Goal: Transaction & Acquisition: Purchase product/service

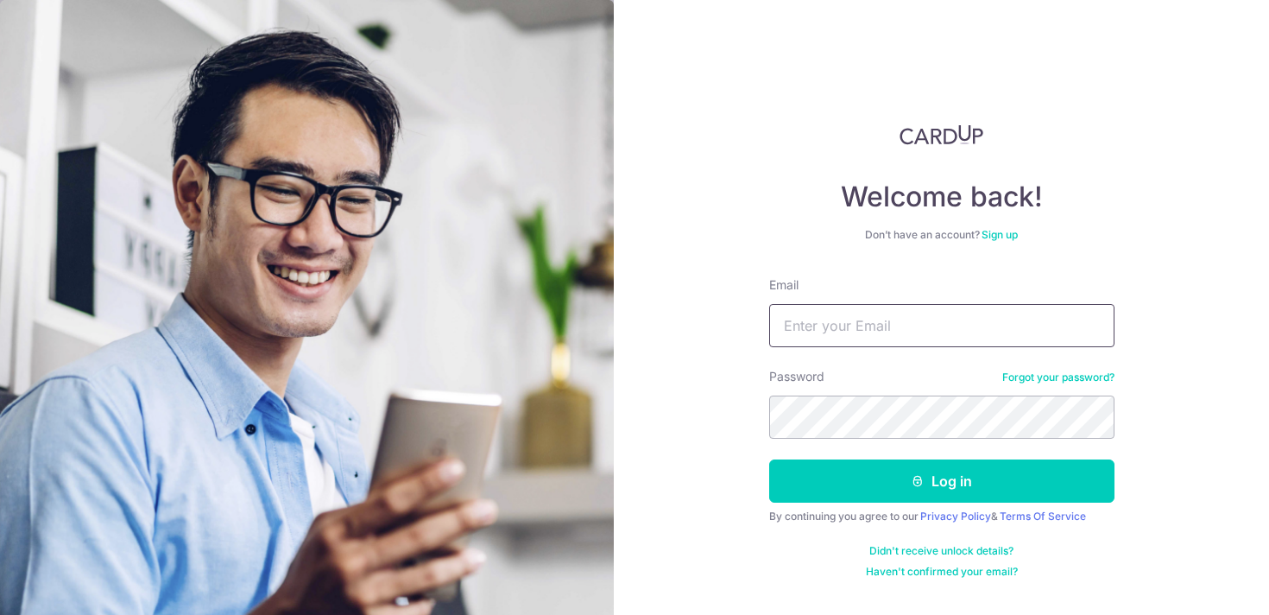
click at [856, 330] on input "Email" at bounding box center [941, 325] width 345 height 43
type input "gautier.vandomme@gmail.com"
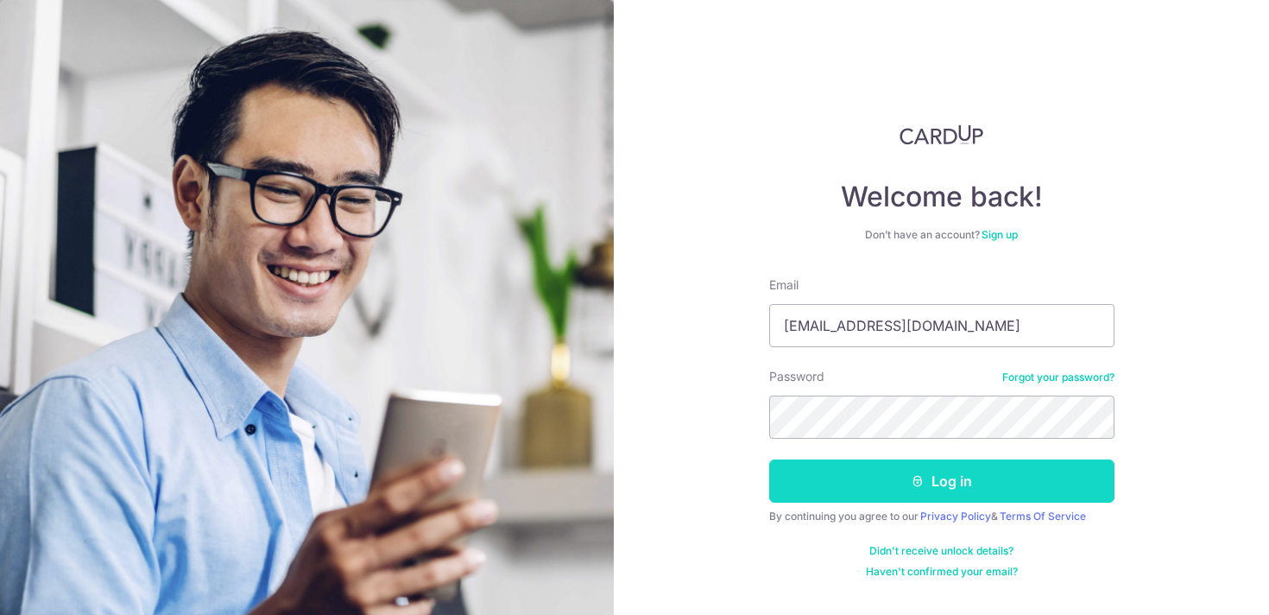
click at [926, 476] on button "Log in" at bounding box center [941, 480] width 345 height 43
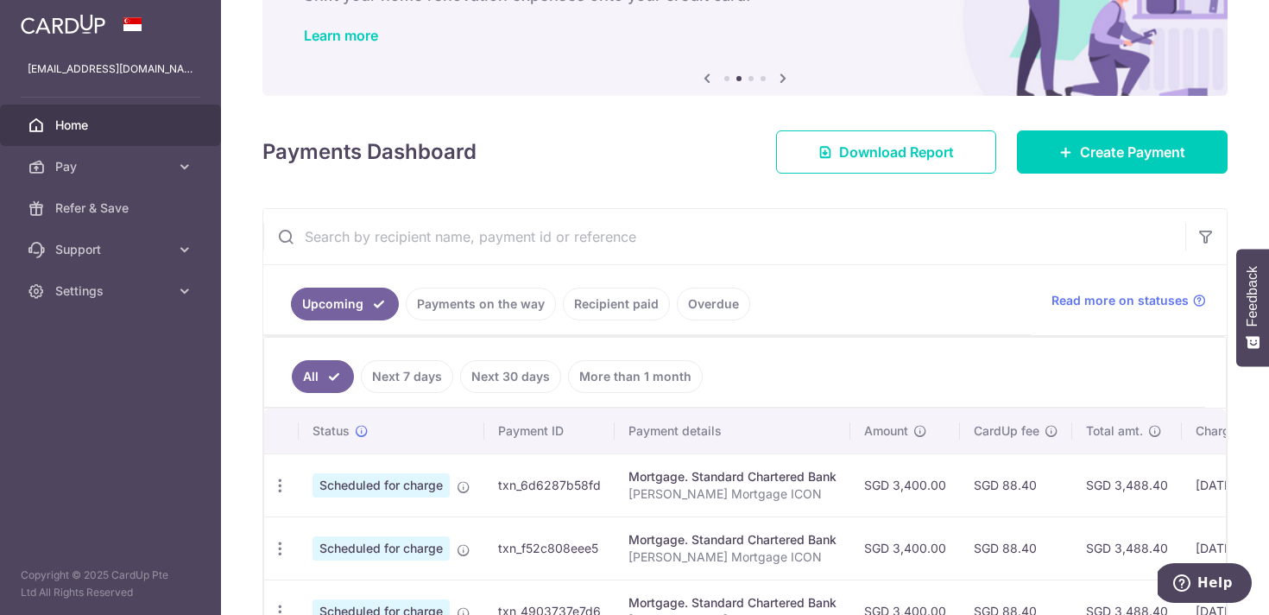
scroll to position [90, 0]
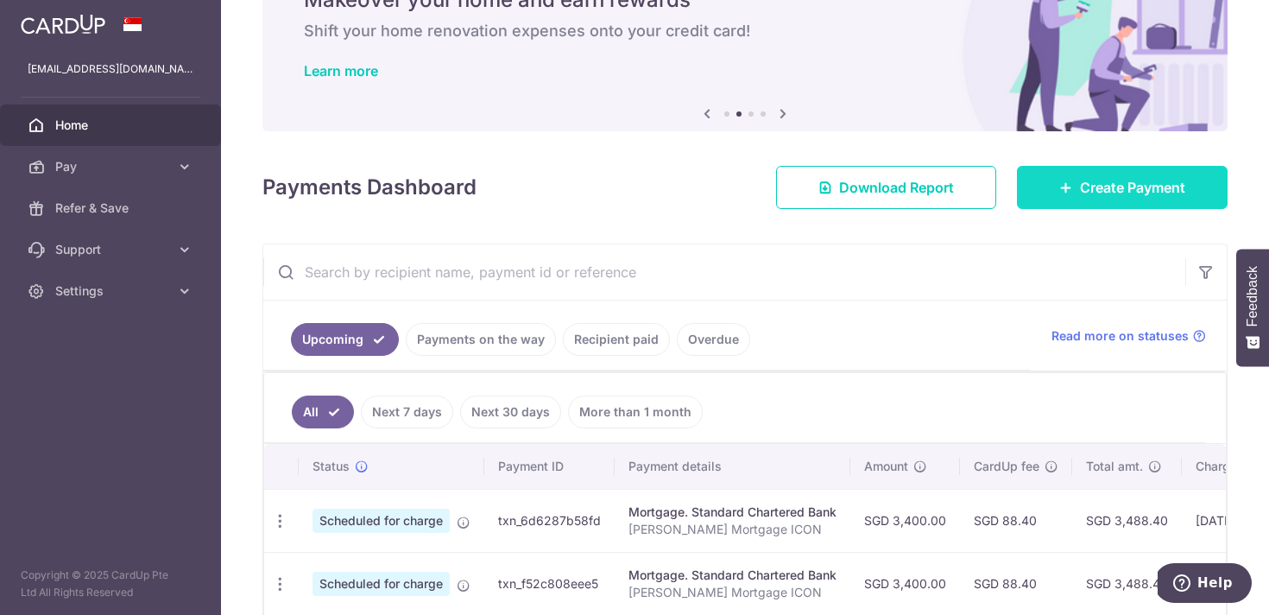
click at [1134, 188] on span "Create Payment" at bounding box center [1132, 187] width 105 height 21
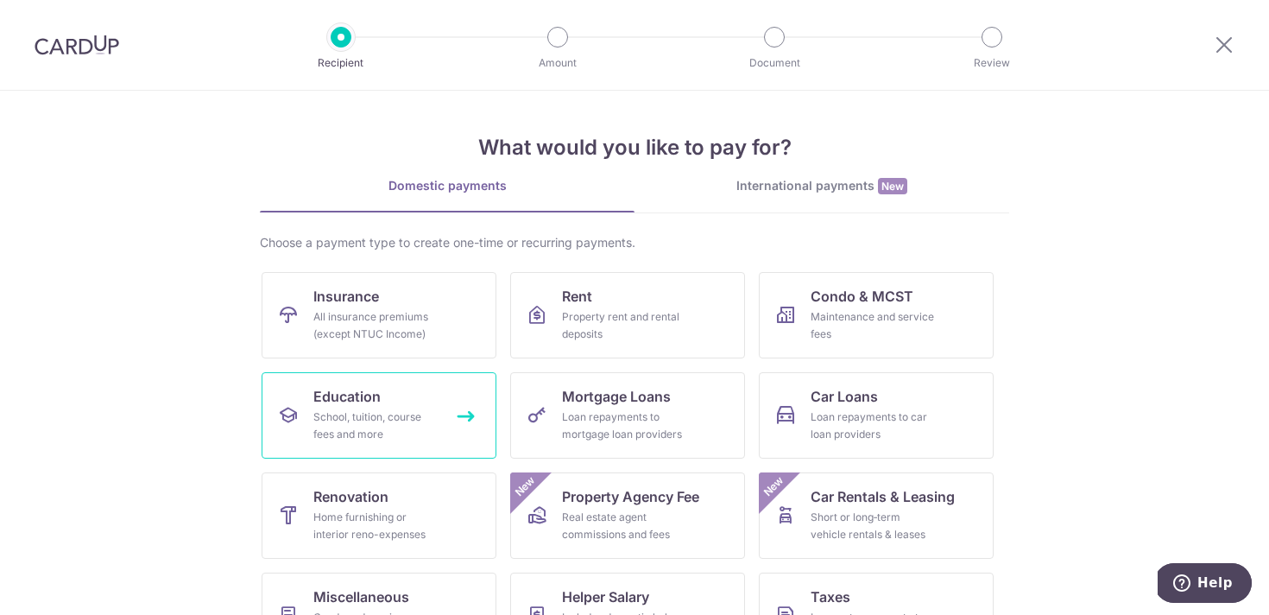
click at [394, 425] on div "School, tuition, course fees and more" at bounding box center [375, 425] width 124 height 35
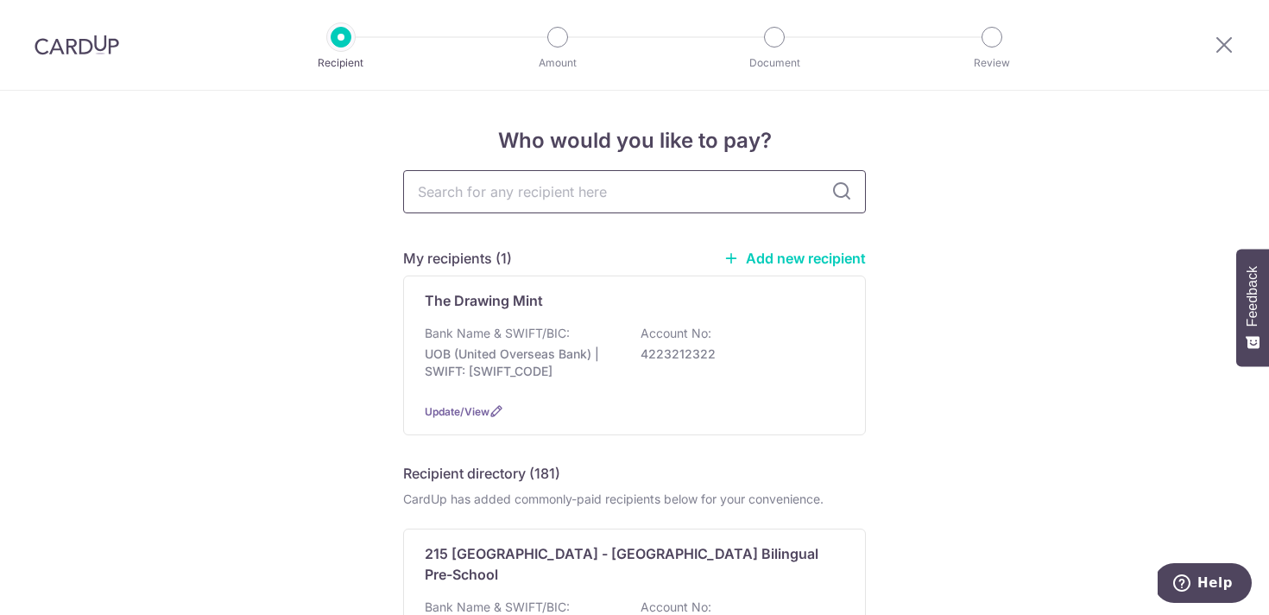
click at [560, 192] on input "text" at bounding box center [634, 191] width 463 height 43
type input "inter"
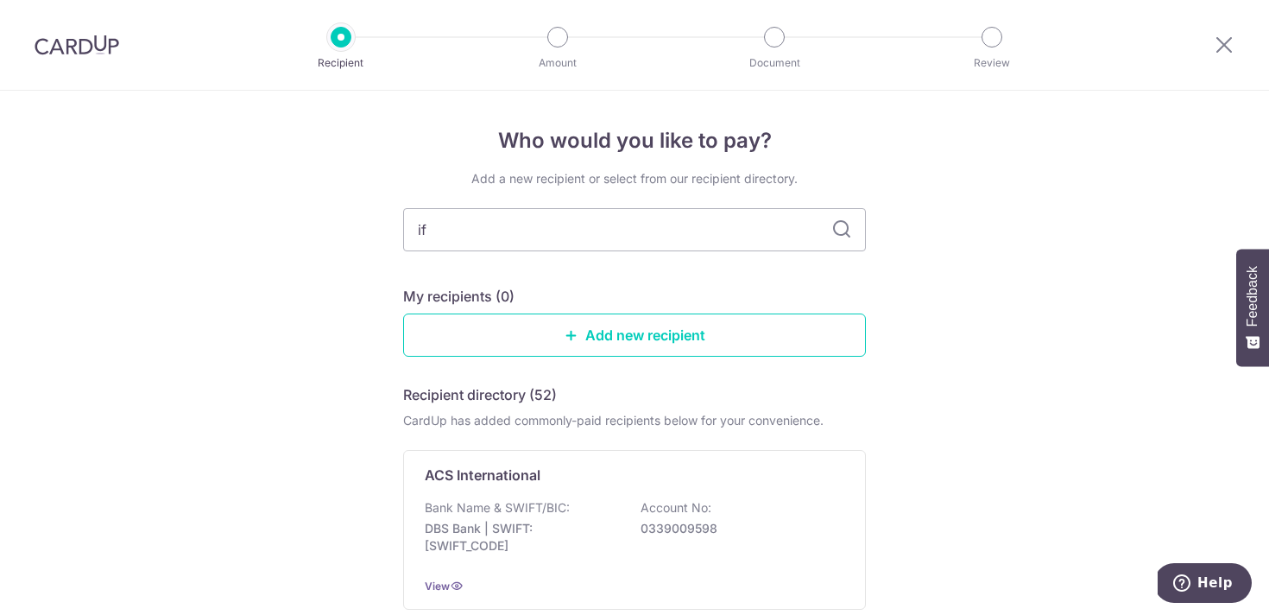
type input "ifs"
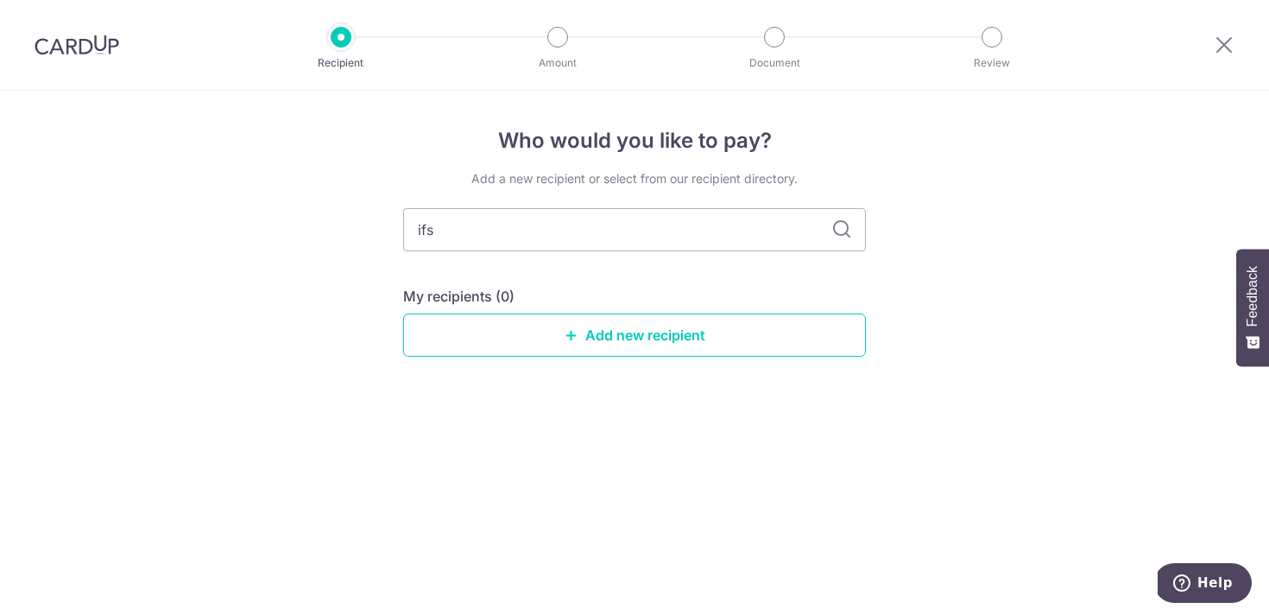
click at [844, 231] on icon at bounding box center [841, 229] width 21 height 21
click at [459, 243] on input "ifs" at bounding box center [634, 229] width 463 height 43
type input "french"
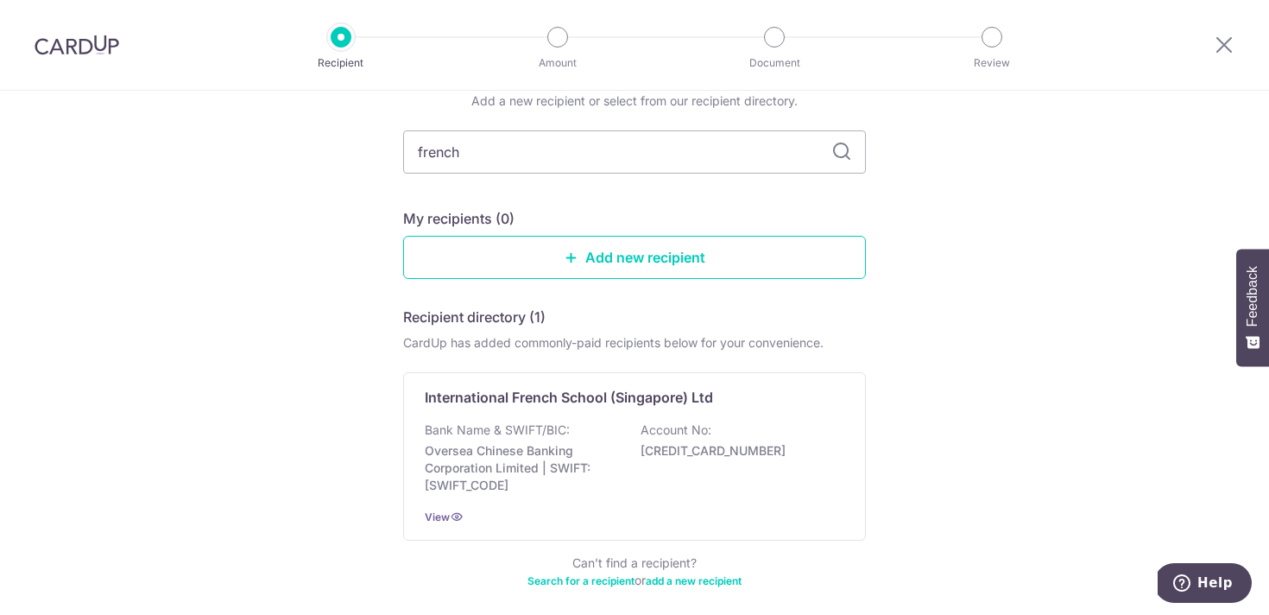
scroll to position [79, 0]
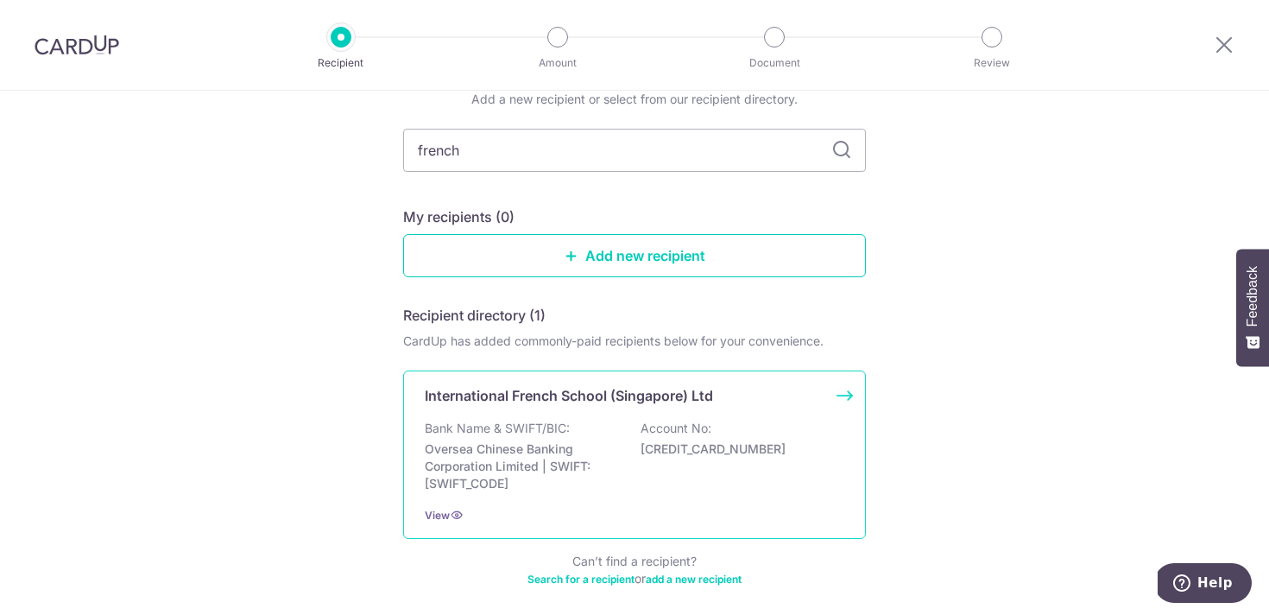
click at [600, 438] on div "Bank Name & SWIFT/BIC: Oversea Chinese Banking Corporation Limited | SWIFT: OCB…" at bounding box center [635, 456] width 420 height 73
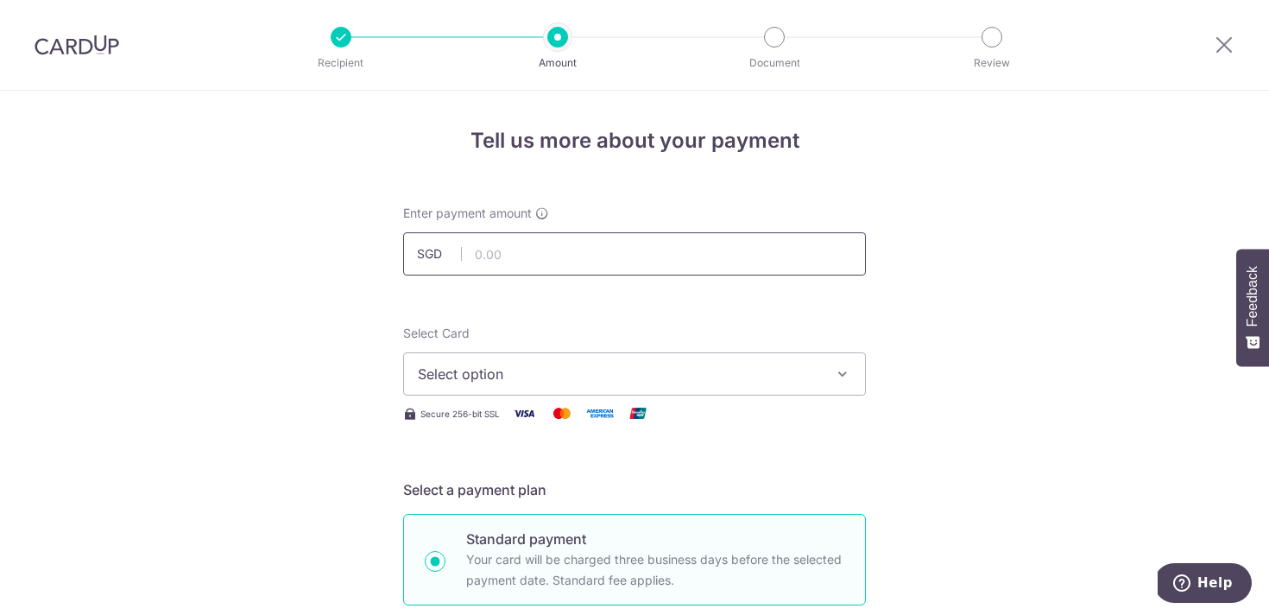
click at [528, 252] on input "text" at bounding box center [634, 253] width 463 height 43
paste input "11 590"
type input "11,590.00"
click at [515, 385] on button "Select option" at bounding box center [634, 373] width 463 height 43
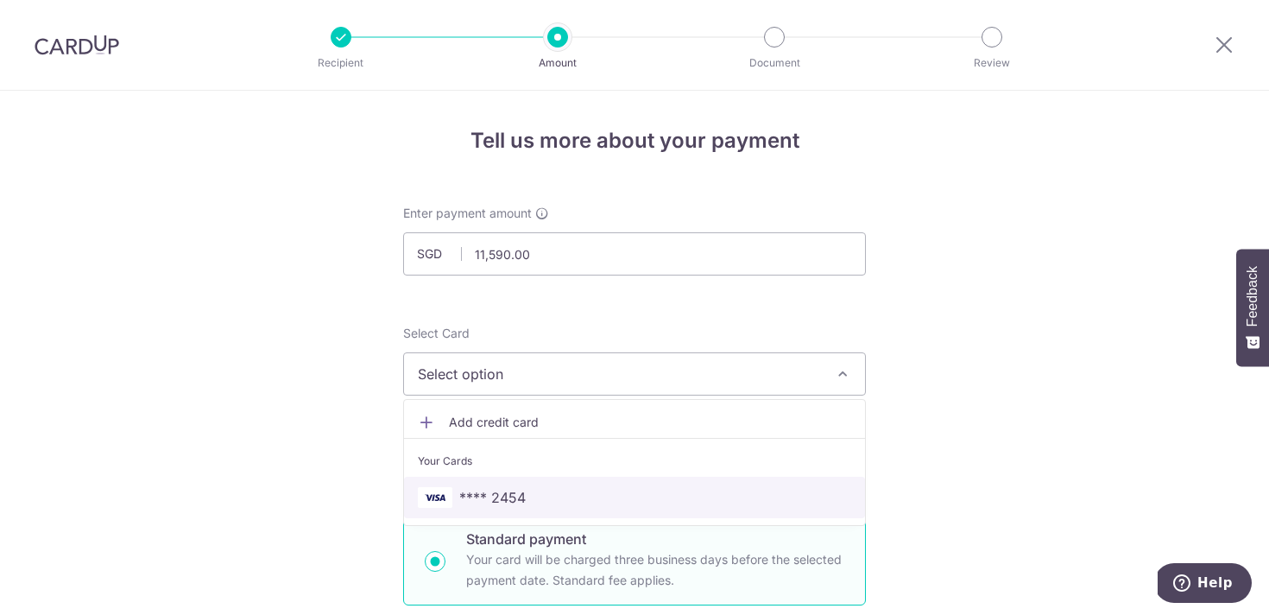
click at [527, 491] on span "**** 2454" at bounding box center [634, 497] width 433 height 21
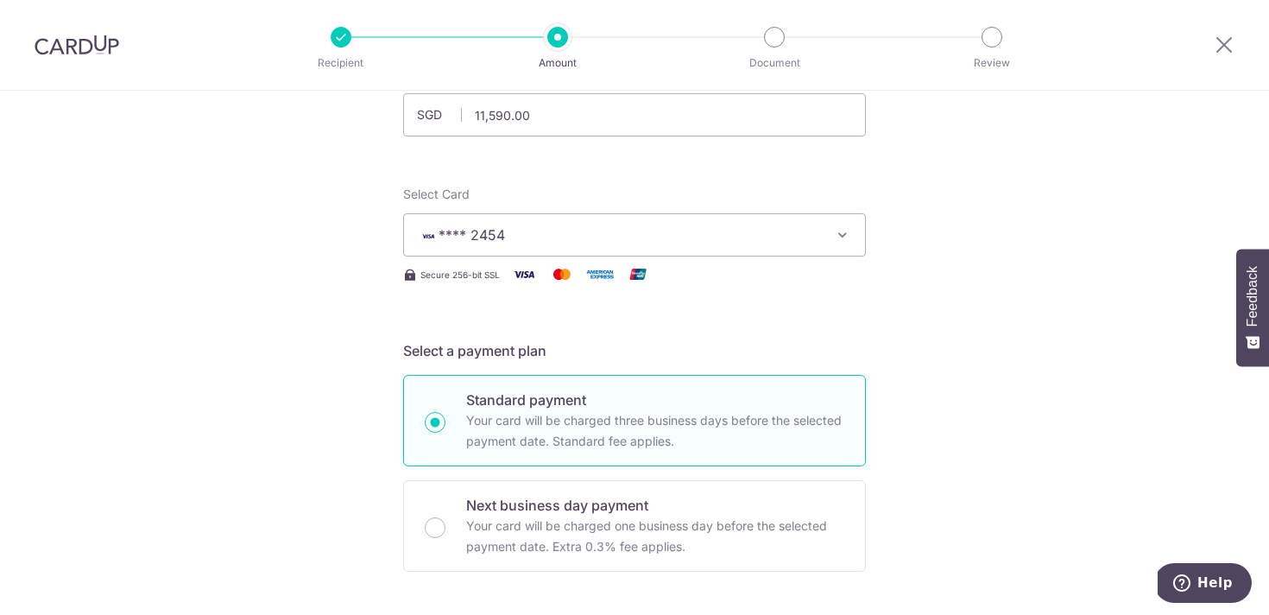
scroll to position [147, 0]
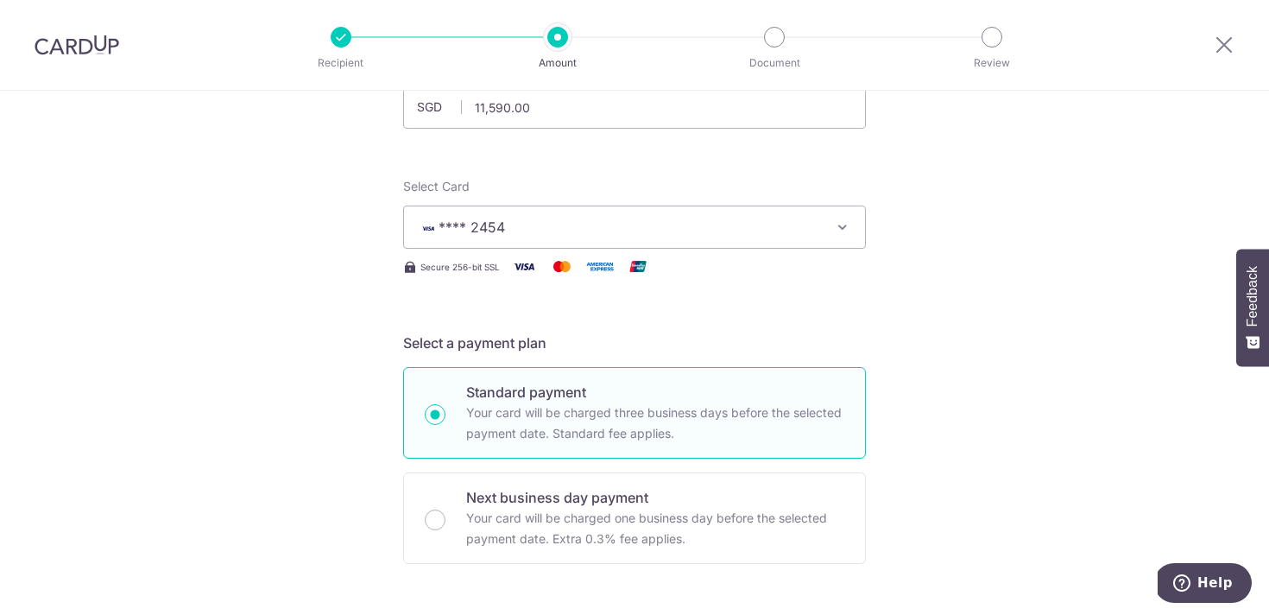
click at [538, 412] on p "Your card will be charged three business days before the selected payment date.…" at bounding box center [655, 422] width 378 height 41
click at [445, 412] on input "Standard payment Your card will be charged three business days before the selec…" at bounding box center [435, 414] width 21 height 21
radio input "true"
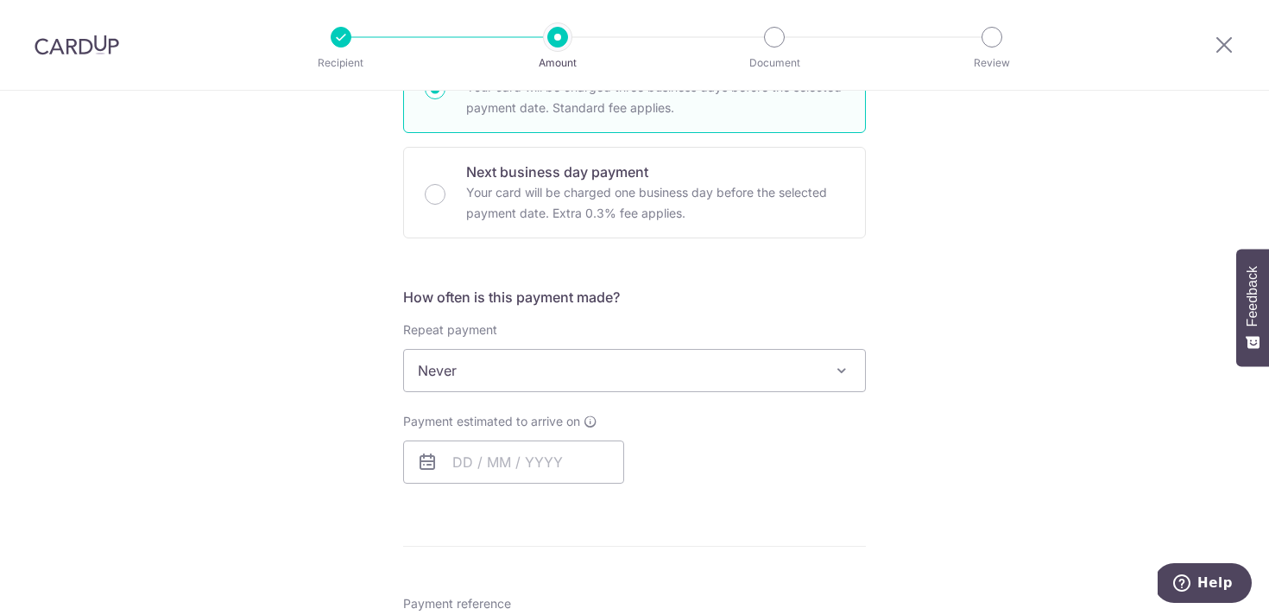
scroll to position [473, 0]
click at [469, 461] on input "text" at bounding box center [513, 460] width 221 height 43
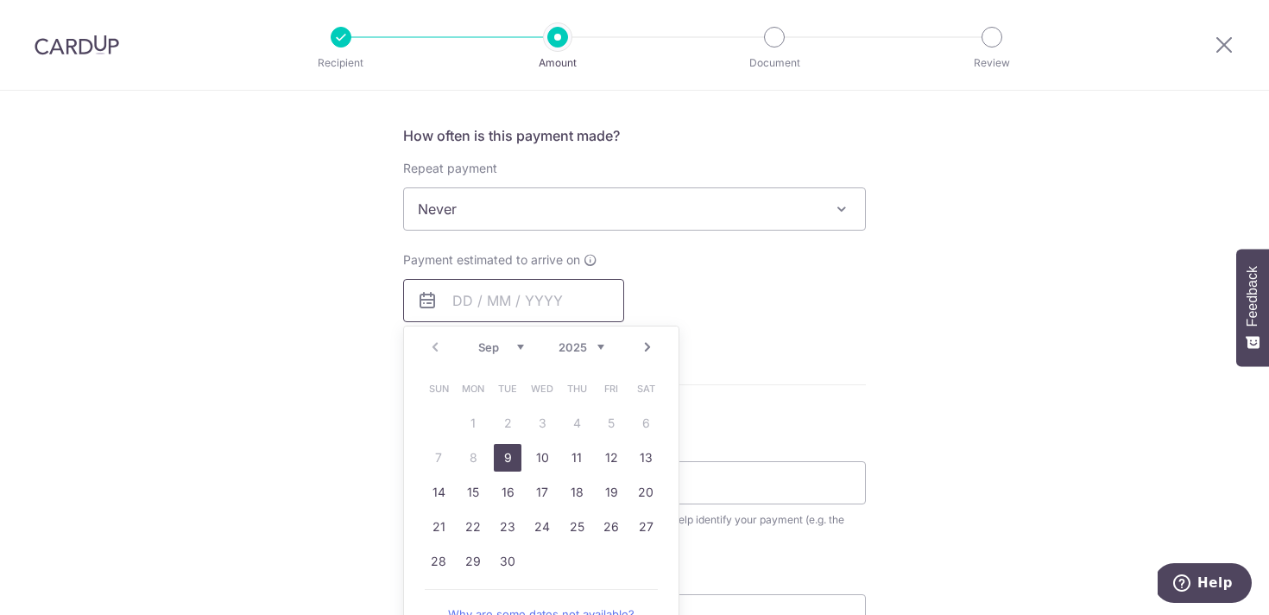
scroll to position [644, 0]
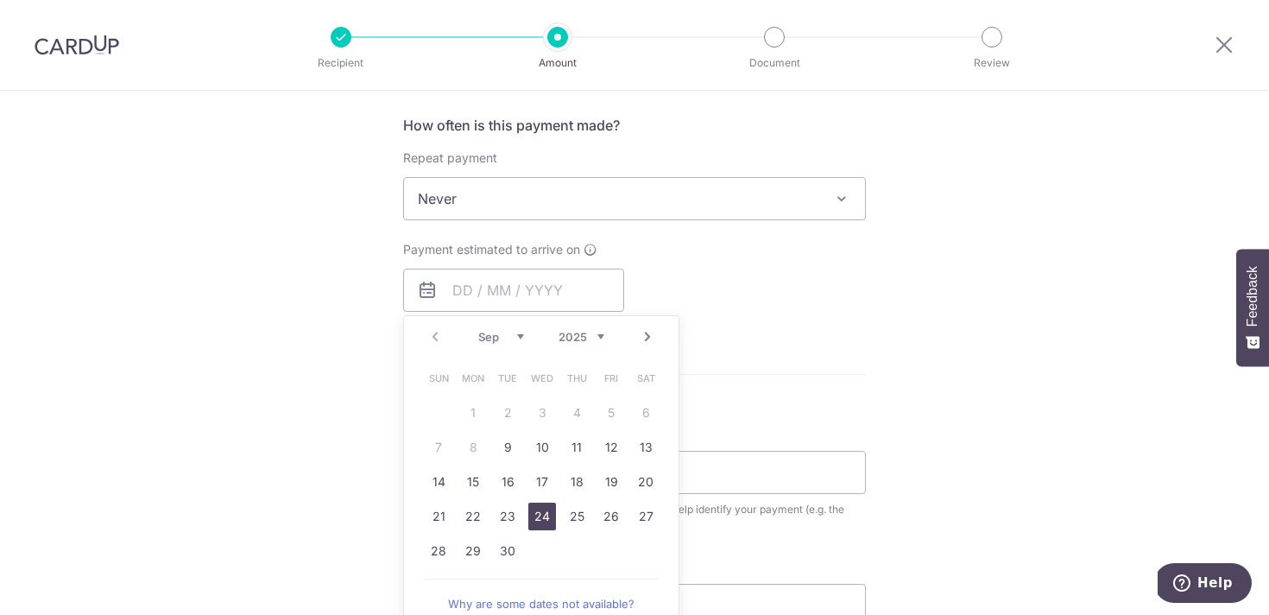
click at [540, 521] on link "24" at bounding box center [542, 516] width 28 height 28
type input "[DATE]"
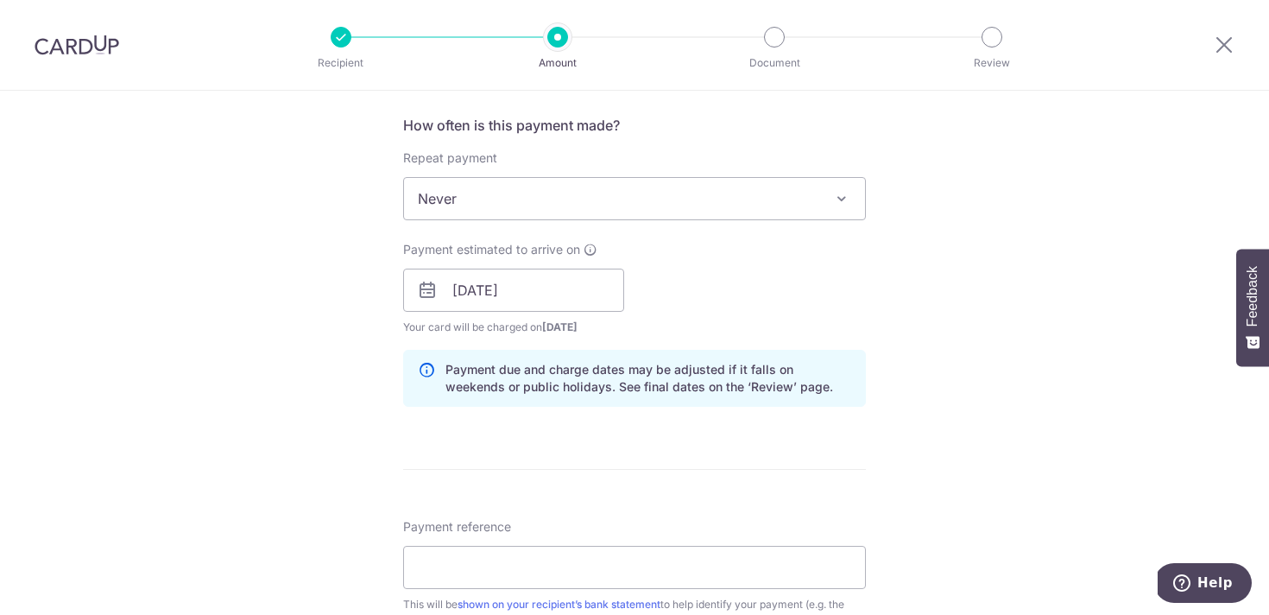
click at [968, 383] on div "Tell us more about your payment Enter payment amount SGD 11,590.00 11590.00 Sel…" at bounding box center [634, 263] width 1269 height 1633
click at [552, 324] on span "[DATE]" at bounding box center [559, 326] width 35 height 13
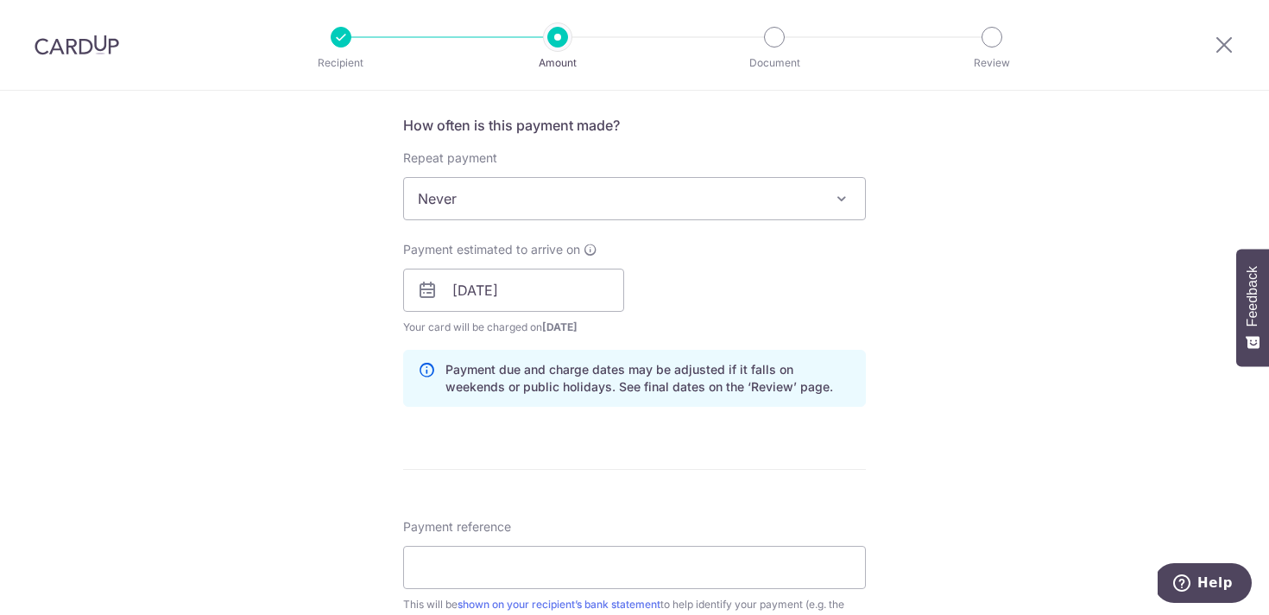
drag, startPoint x: 546, startPoint y: 325, endPoint x: 624, endPoint y: 325, distance: 78.6
click at [624, 325] on div "Payment estimated to arrive on 24/09/2025 Prev Next Sep Oct Nov Dec 2025 2026 2…" at bounding box center [514, 288] width 242 height 95
copy span "[DATE]"
click at [852, 314] on div "Payment estimated to arrive on 24/09/2025 Prev Next Sep Oct Nov Dec 2025 2026 2…" at bounding box center [634, 288] width 483 height 95
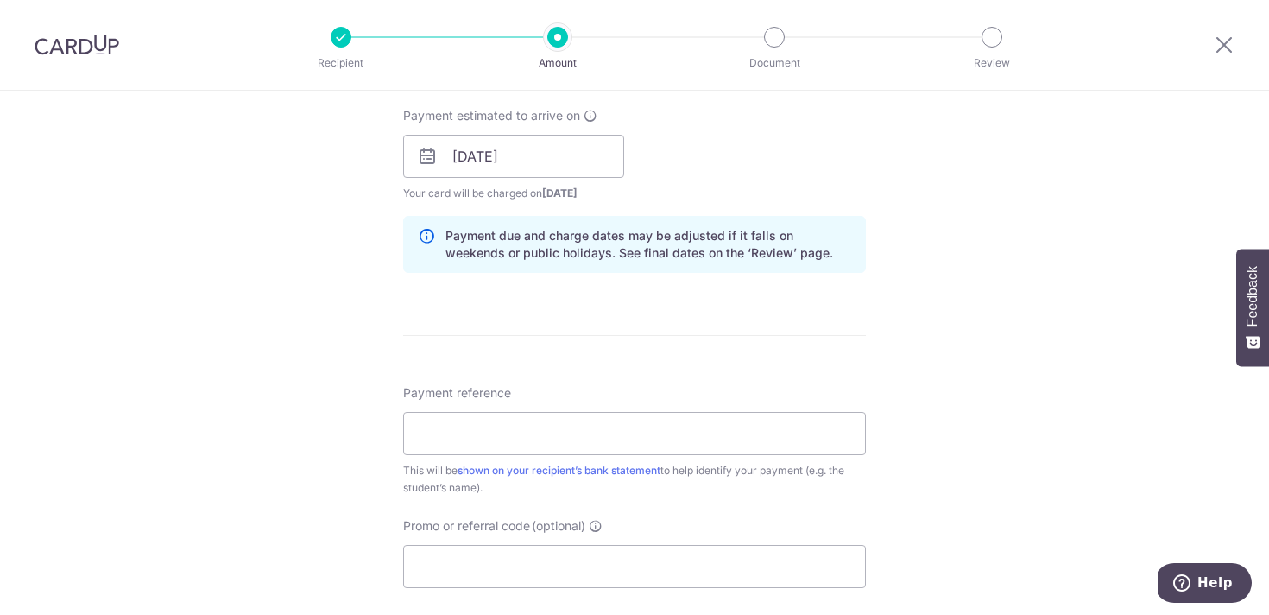
scroll to position [780, 0]
click at [735, 426] on input "Payment reference" at bounding box center [634, 430] width 463 height 43
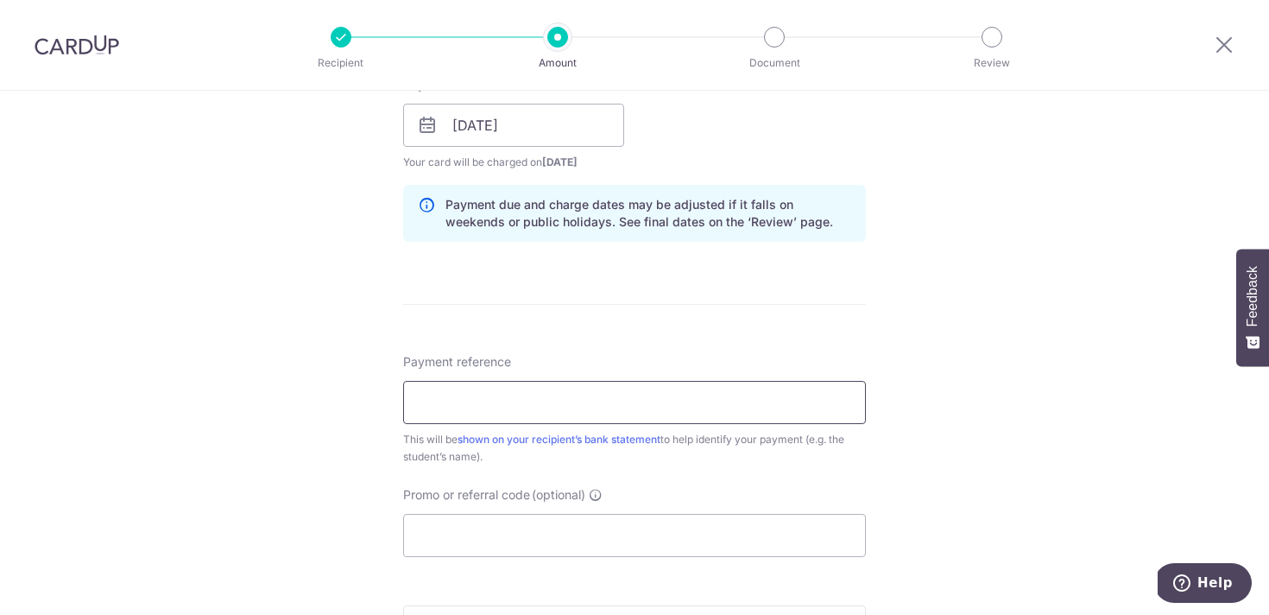
scroll to position [810, 0]
click at [467, 400] on input "Payment reference" at bounding box center [634, 401] width 463 height 43
paste input "25268866"
paste input "VANDOMME Gautier"
paste input "25268866"
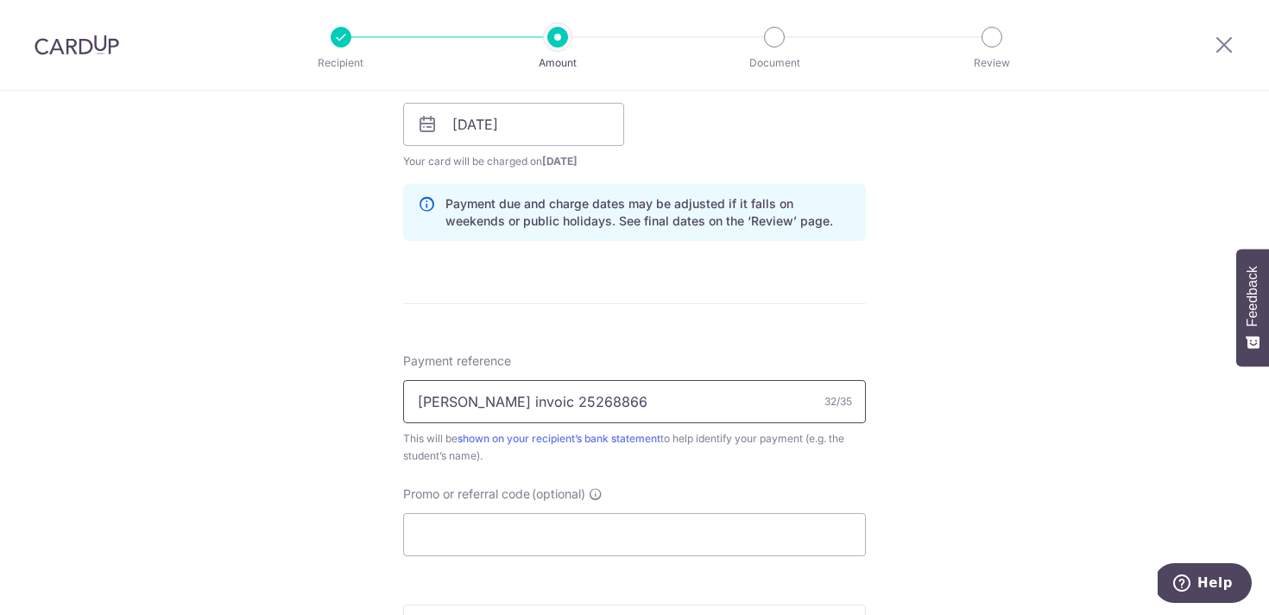
click at [595, 398] on input "VANDOMME Gautier invoic 25268866" at bounding box center [634, 401] width 463 height 43
type input "[PERSON_NAME] invoice 25268866"
click at [994, 347] on div "Tell us more about your payment Enter payment amount SGD 11,590.00 11590.00 Sel…" at bounding box center [634, 97] width 1269 height 1633
click at [726, 401] on input "[PERSON_NAME] invoice 25268866" at bounding box center [634, 401] width 463 height 43
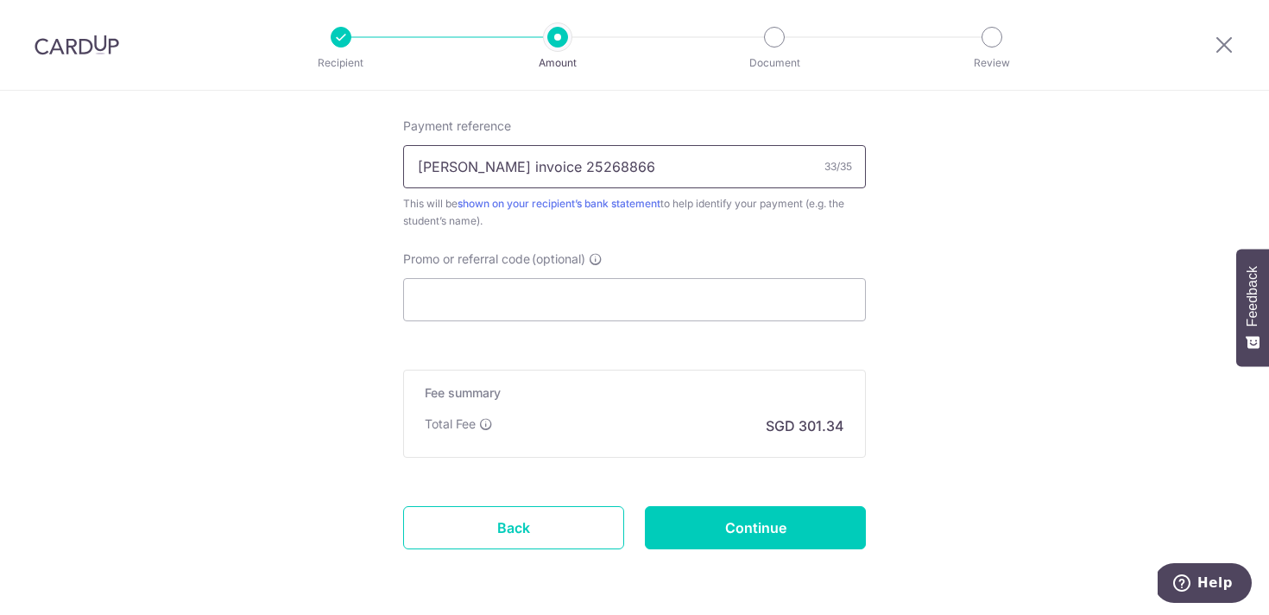
scroll to position [1070, 0]
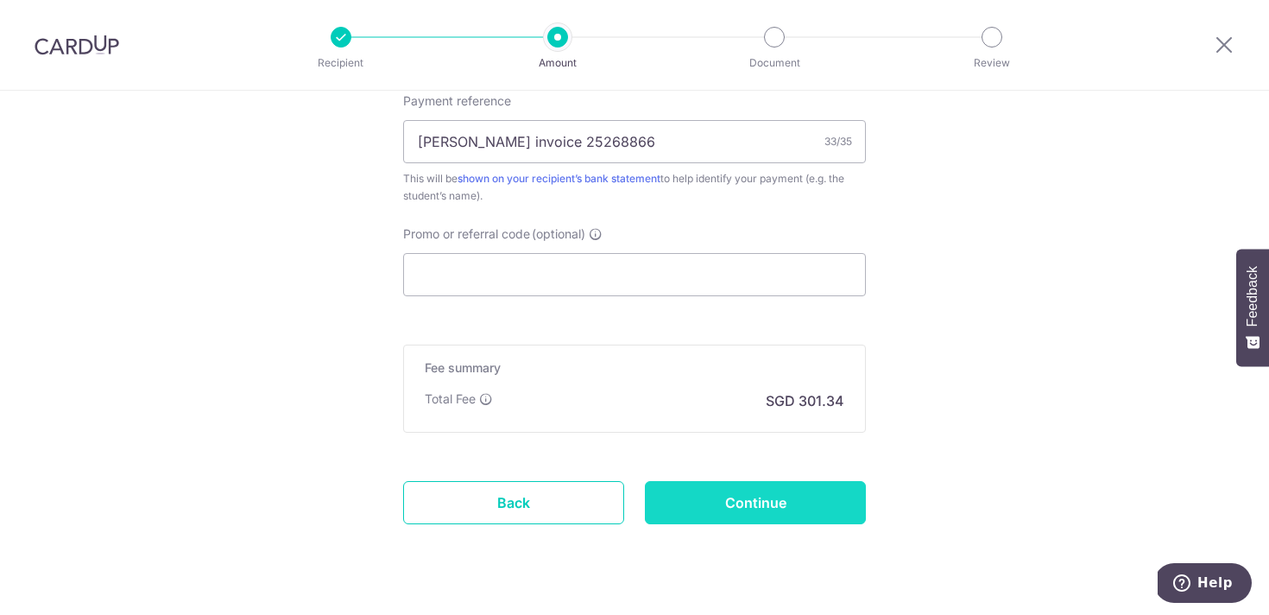
click at [810, 486] on input "Continue" at bounding box center [755, 502] width 221 height 43
type input "Create Schedule"
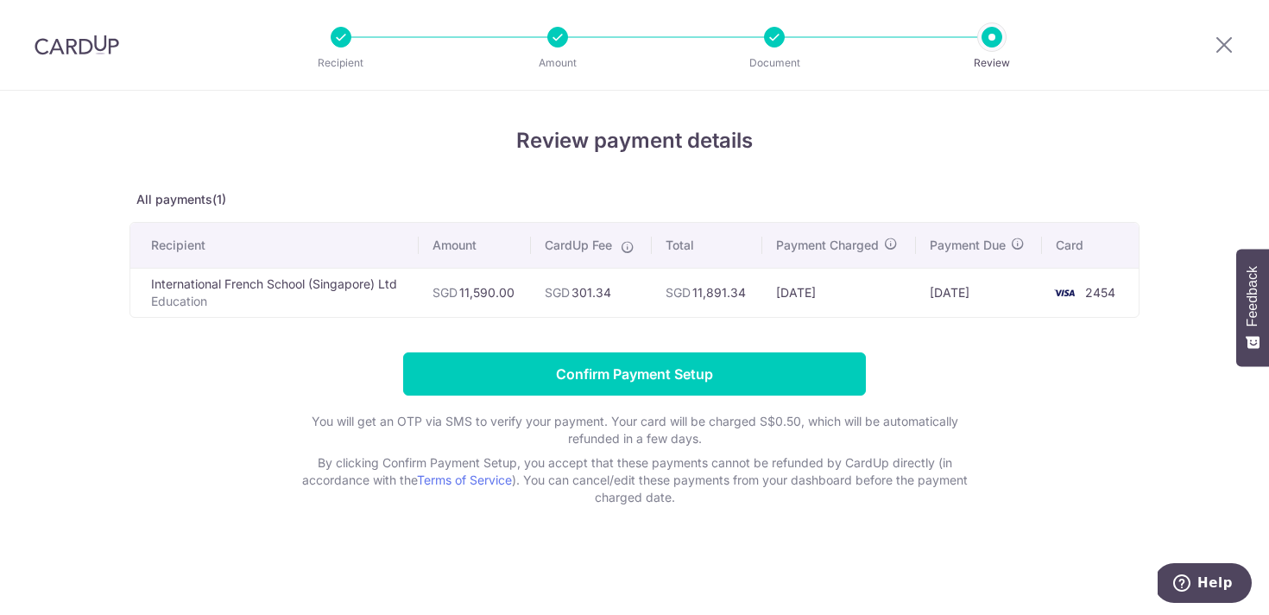
click at [716, 294] on td "SGD 11,891.34" at bounding box center [707, 292] width 111 height 49
copy td "11,891.34"
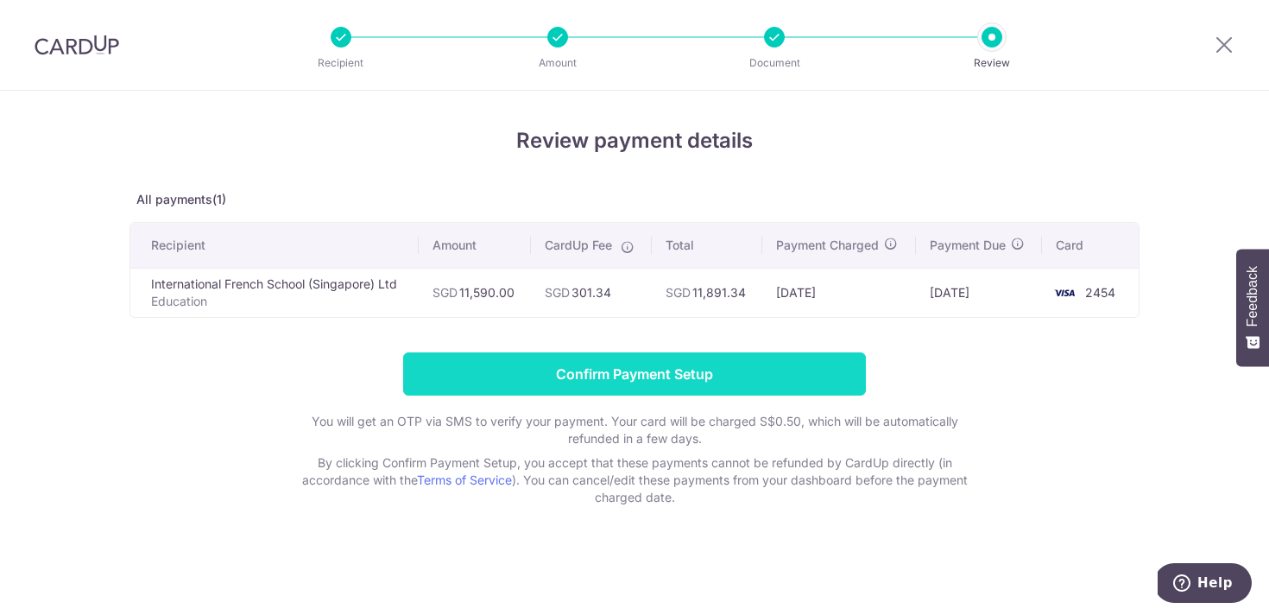
click at [705, 363] on input "Confirm Payment Setup" at bounding box center [634, 373] width 463 height 43
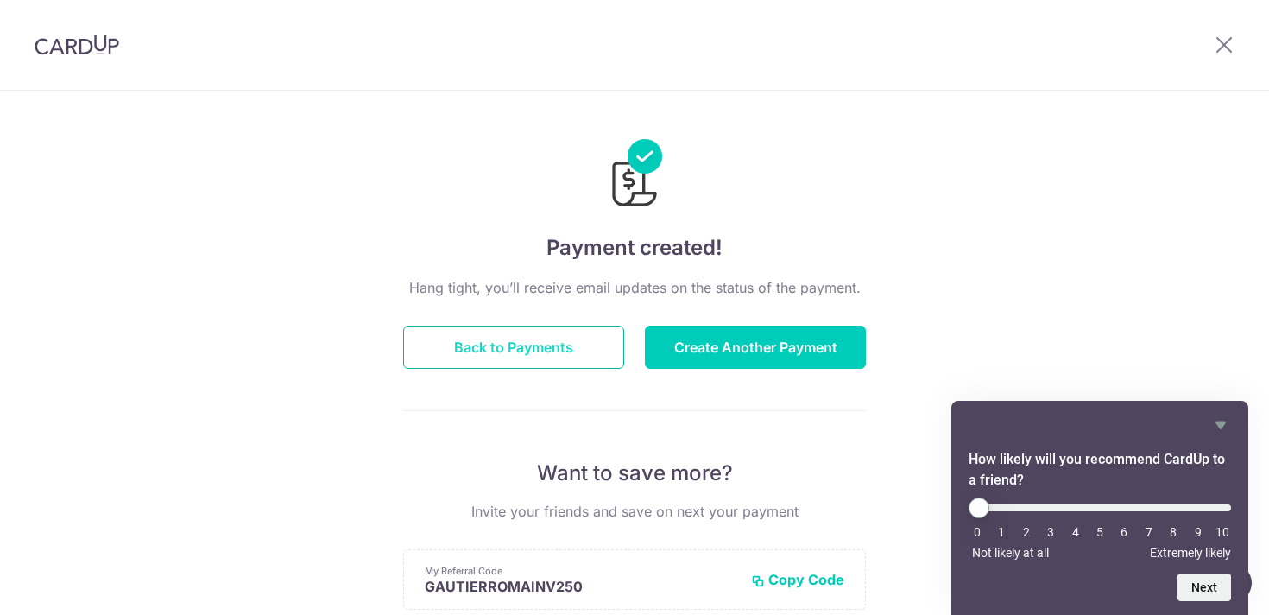
click at [535, 351] on button "Back to Payments" at bounding box center [513, 346] width 221 height 43
